Goal: Obtain resource: Obtain resource

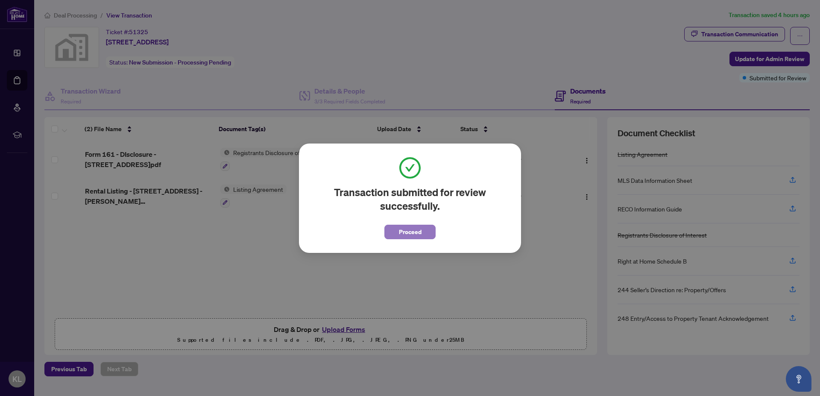
click at [414, 237] on span "Proceed" at bounding box center [410, 232] width 23 height 14
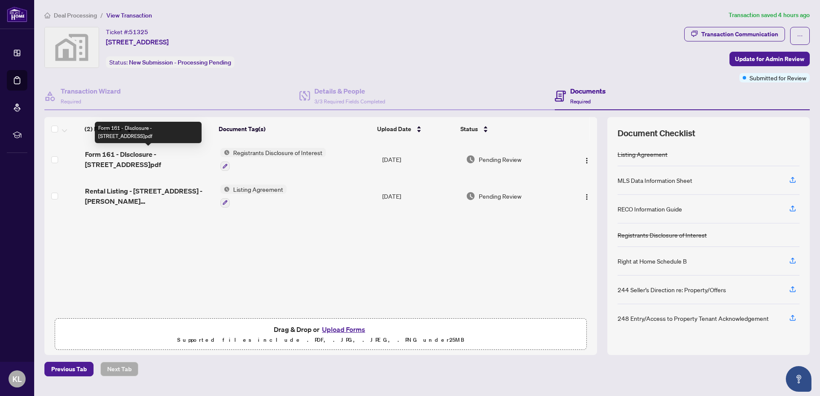
click at [161, 156] on span "Form 161 - DIsclosure - [STREET_ADDRESS]pdf" at bounding box center [149, 159] width 129 height 21
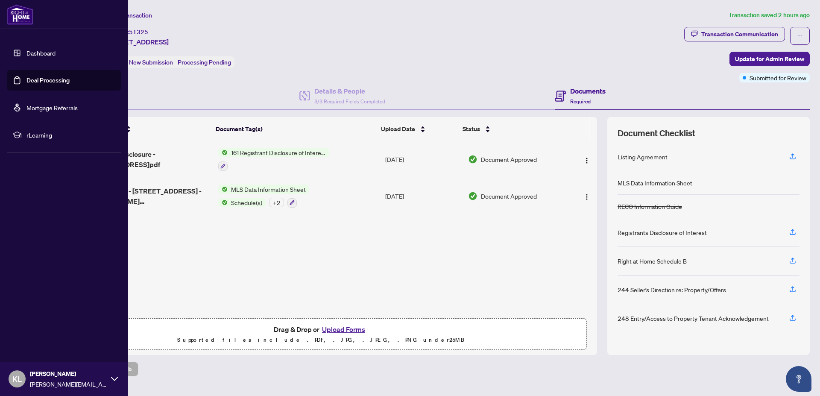
click at [32, 53] on link "Dashboard" at bounding box center [40, 53] width 29 height 8
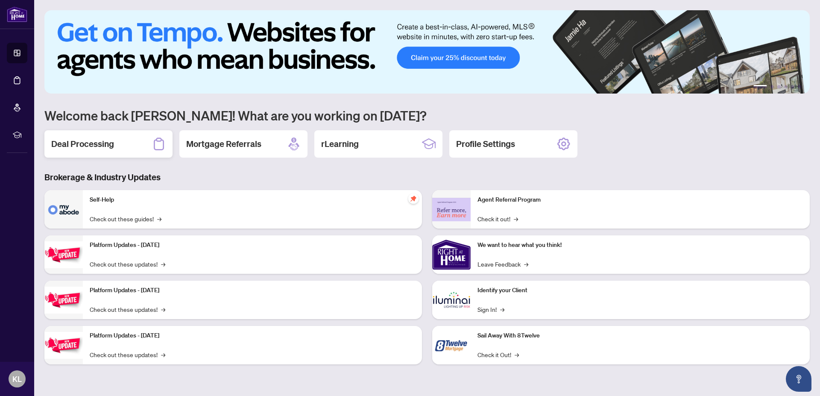
click at [115, 147] on div "Deal Processing" at bounding box center [108, 143] width 128 height 27
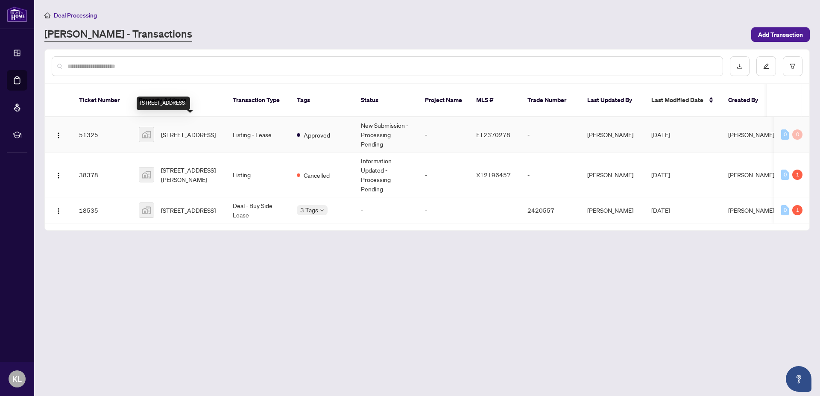
click at [185, 130] on span "[STREET_ADDRESS]" at bounding box center [188, 134] width 55 height 9
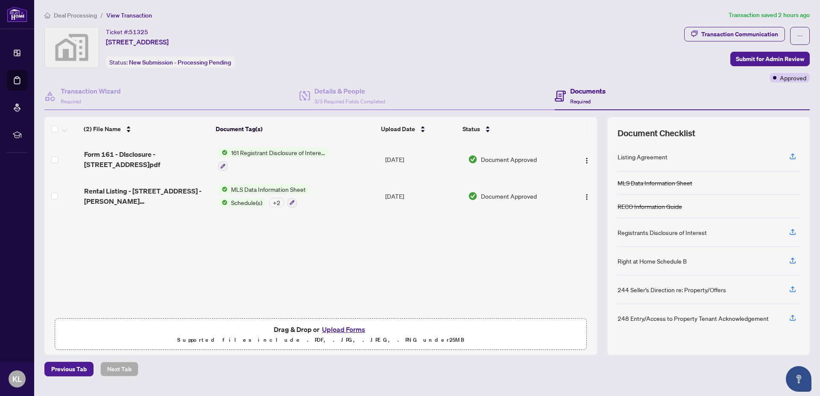
click at [276, 154] on span "161 Registrant Disclosure of Interest - Disposition ofProperty" at bounding box center [278, 152] width 101 height 9
click at [573, 93] on h4 "Documents" at bounding box center [587, 91] width 35 height 10
click at [271, 153] on span "161 Registrant Disclosure of Interest - Disposition ofProperty" at bounding box center [278, 152] width 101 height 9
click at [444, 231] on div "Form 161 - DIsclosure - 804-44 Bond St W EXECUTED.pdf 161 Registrant Disclosure…" at bounding box center [320, 227] width 553 height 173
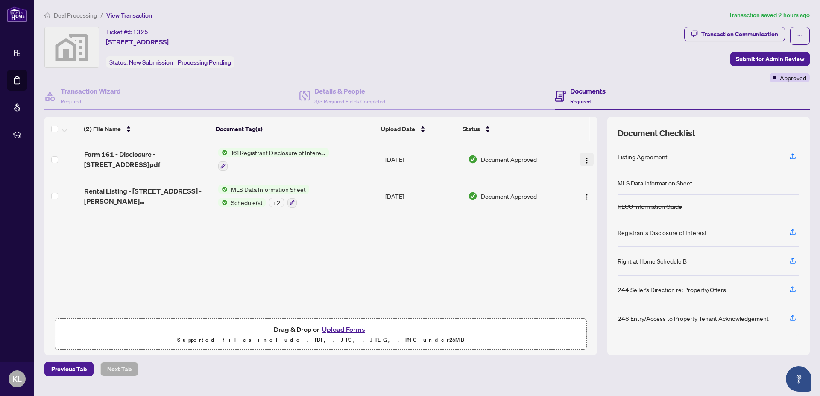
click at [584, 162] on img "button" at bounding box center [587, 160] width 7 height 7
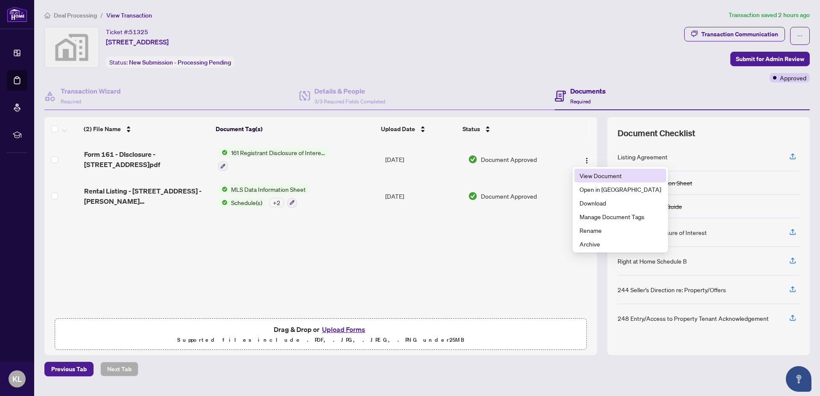
click at [594, 173] on span "View Document" at bounding box center [621, 175] width 82 height 9
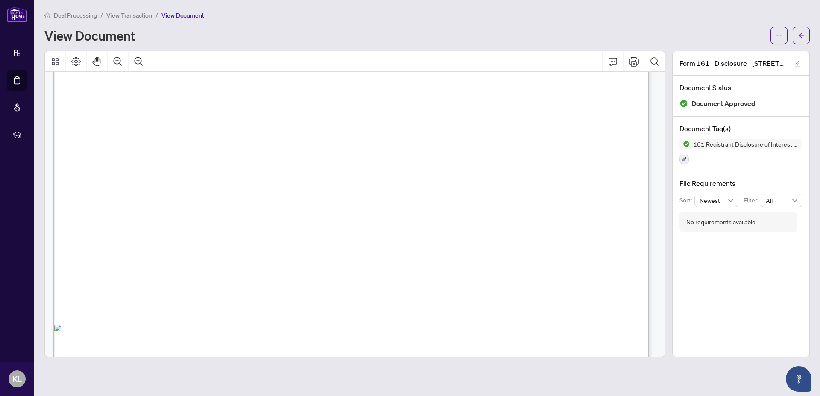
scroll to position [503, 0]
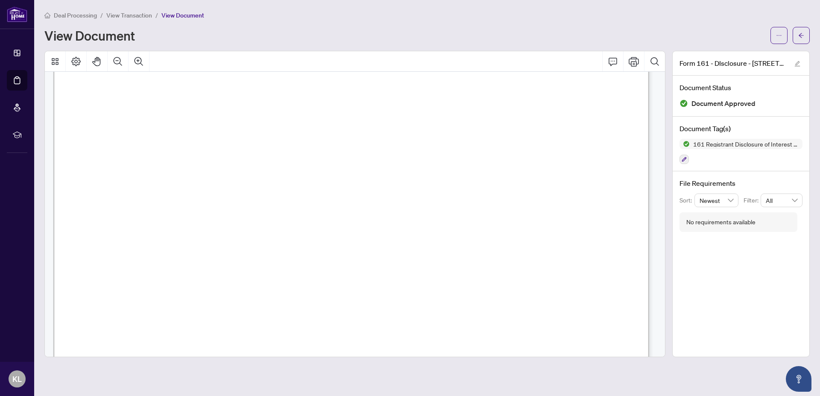
scroll to position [236, 0]
click at [632, 62] on icon "Print" at bounding box center [634, 61] width 10 height 10
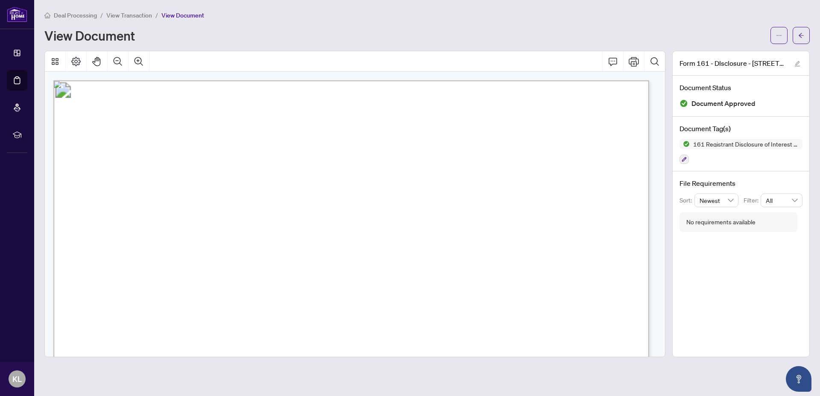
scroll to position [267, 0]
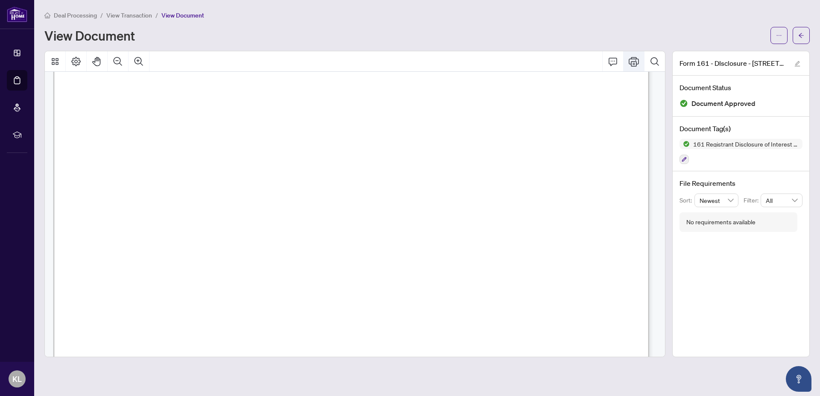
click at [633, 62] on icon "Print" at bounding box center [634, 61] width 10 height 10
click at [804, 38] on icon "arrow-left" at bounding box center [802, 35] width 6 height 6
